Goal: Check status: Check status

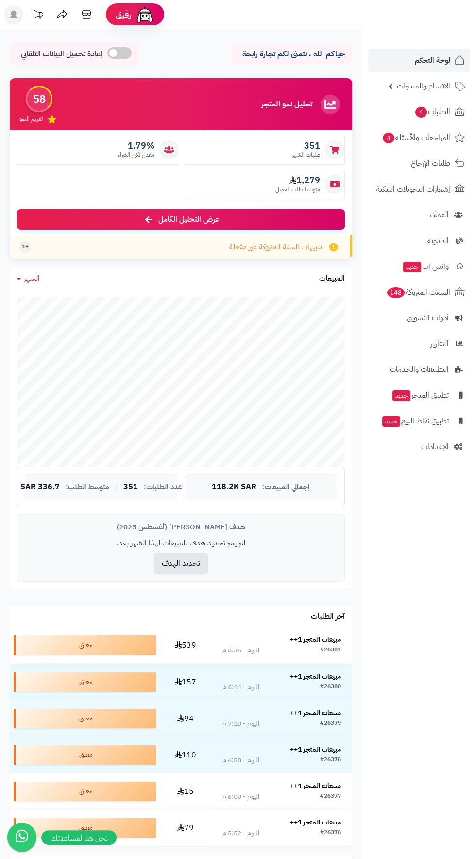
click at [318, 641] on strong "مبيعات المتجر 1++" at bounding box center [315, 639] width 51 height 10
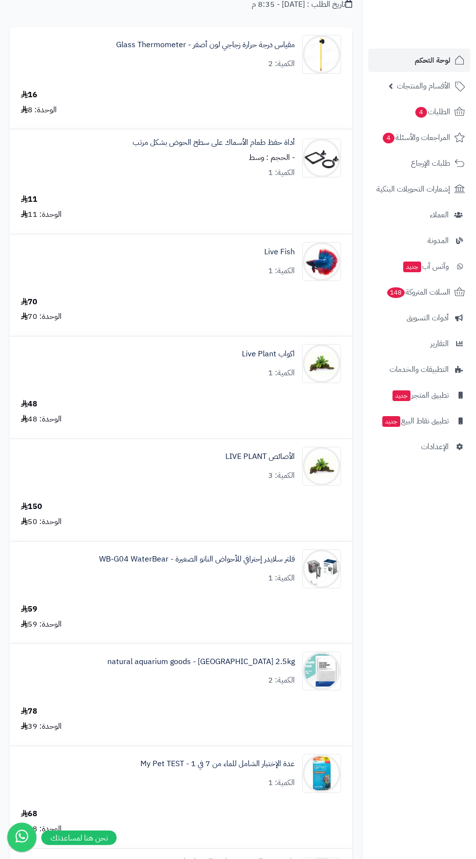
scroll to position [84, 0]
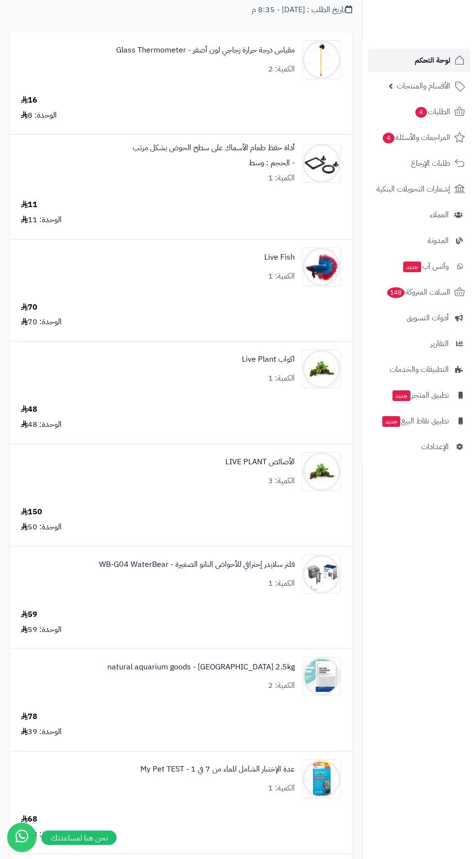
click at [441, 63] on span "لوحة التحكم" at bounding box center [432, 60] width 35 height 14
